Goal: Entertainment & Leisure: Consume media (video, audio)

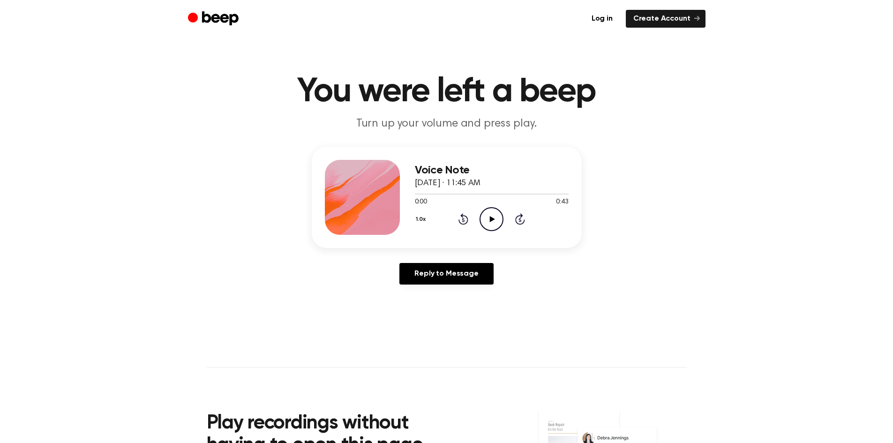
click at [493, 215] on icon "Play Audio" at bounding box center [491, 219] width 24 height 24
click at [491, 219] on icon at bounding box center [492, 219] width 5 height 6
click at [490, 215] on icon "Play Audio" at bounding box center [491, 219] width 24 height 24
click at [496, 221] on icon "Play Audio" at bounding box center [491, 219] width 24 height 24
click at [492, 214] on icon "Play Audio" at bounding box center [491, 219] width 24 height 24
